Goal: Task Accomplishment & Management: Use online tool/utility

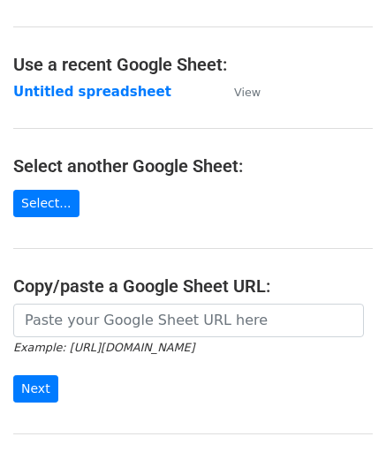
scroll to position [177, 0]
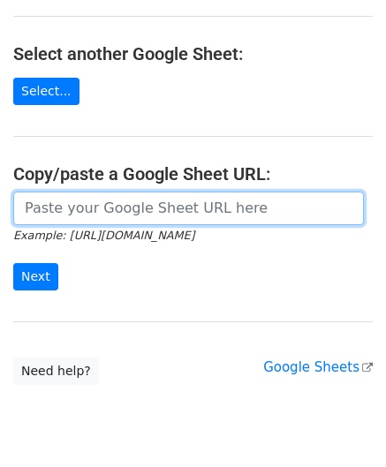
click at [83, 215] on input "url" at bounding box center [188, 209] width 351 height 34
paste input "[URL][DOMAIN_NAME]"
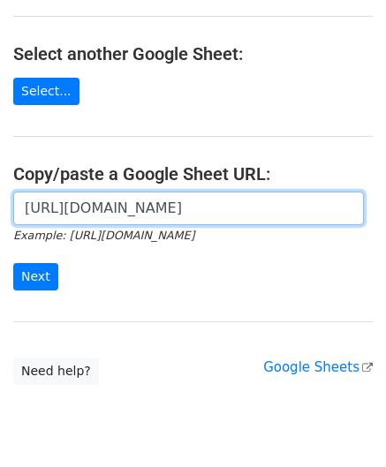
scroll to position [0, 383]
type input "[URL][DOMAIN_NAME]"
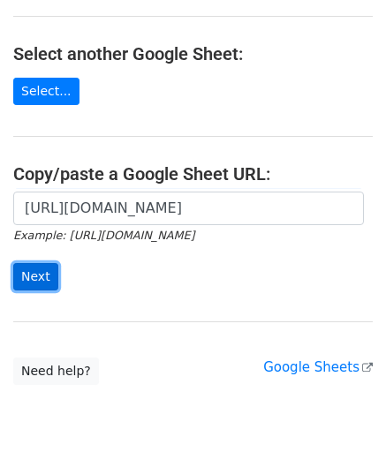
click at [44, 268] on input "Next" at bounding box center [35, 276] width 45 height 27
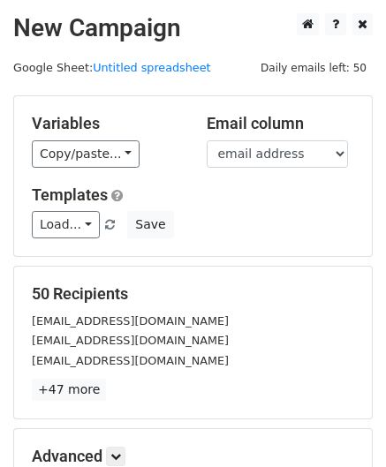
scroll to position [215, 0]
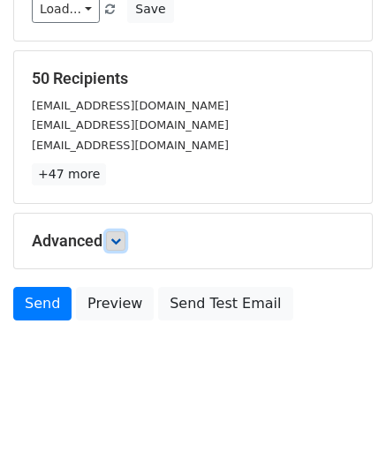
click at [113, 239] on icon at bounding box center [115, 241] width 11 height 11
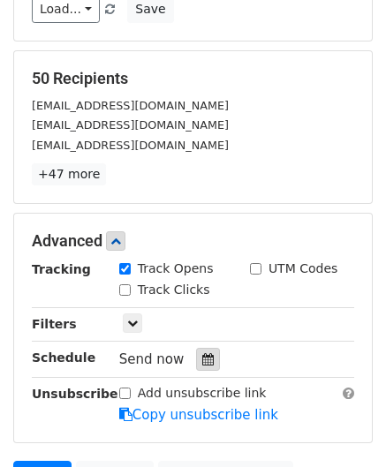
click at [202, 359] on icon at bounding box center [207, 359] width 11 height 12
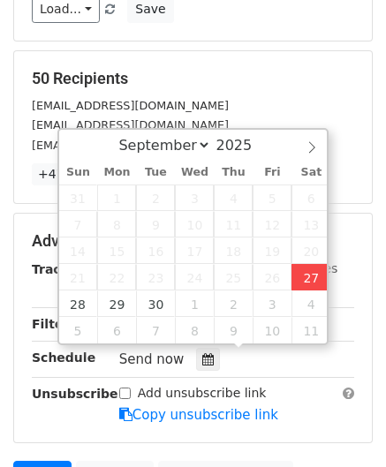
type input "[DATE] 14:39"
type input "02"
type input "39"
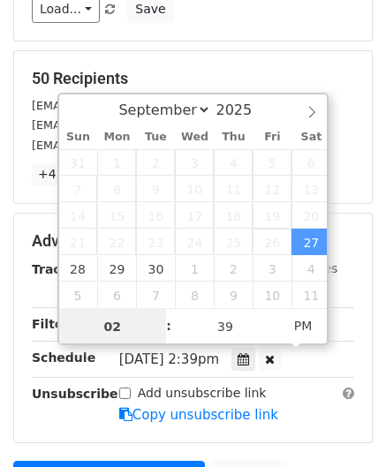
scroll to position [0, 0]
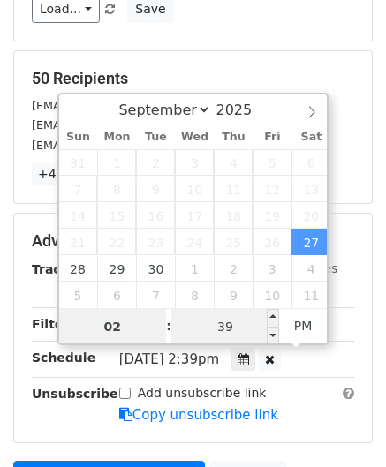
paste input "5"
type input "5"
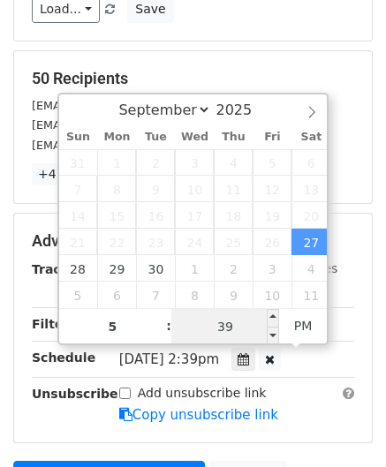
type input "[DATE] 17:39"
type input "05"
click at [228, 326] on input "39" at bounding box center [225, 326] width 108 height 35
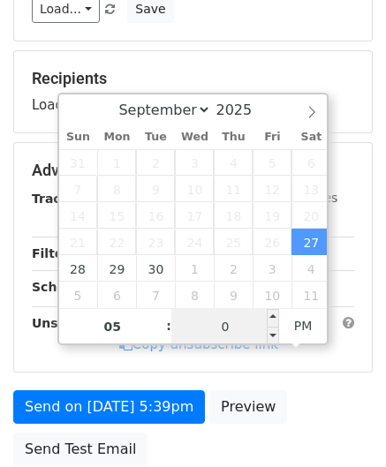
type input "00"
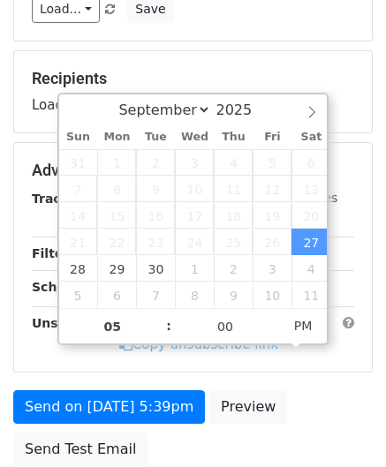
type input "[DATE] 17:00"
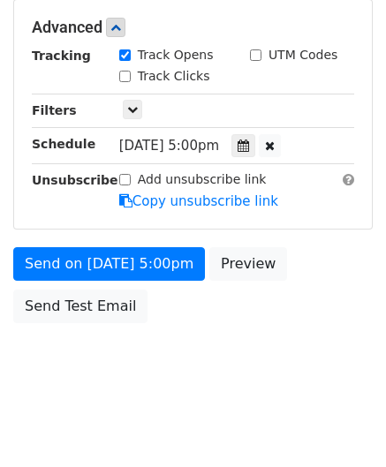
scroll to position [429, 0]
